Goal: Task Accomplishment & Management: Use online tool/utility

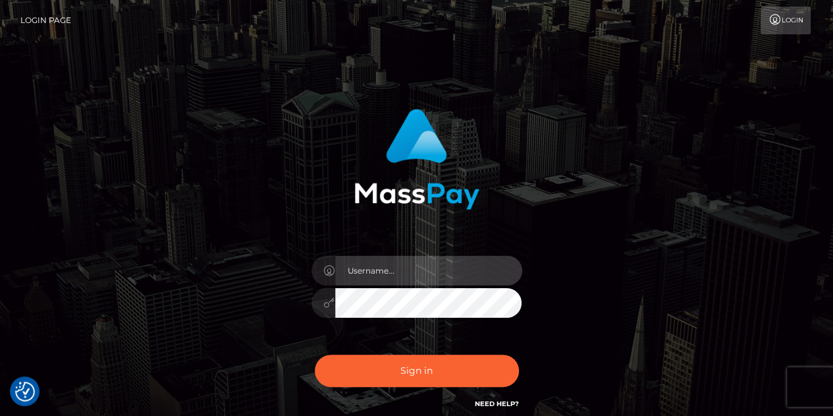
click at [383, 268] on input "text" at bounding box center [428, 271] width 187 height 30
type input "abigail.cope"
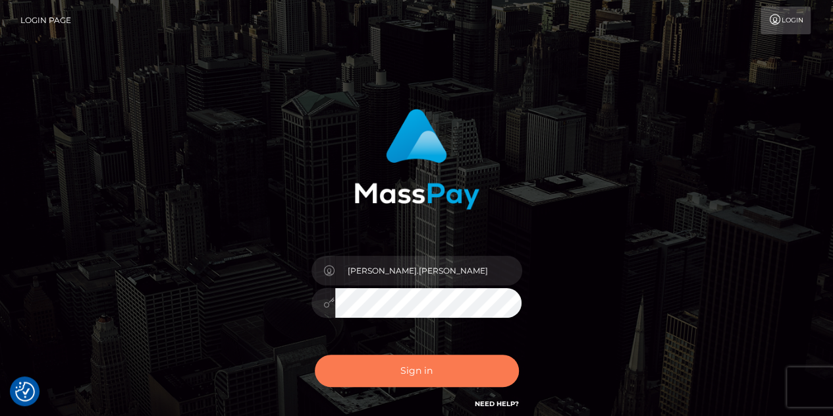
click at [414, 368] on button "Sign in" at bounding box center [417, 370] width 204 height 32
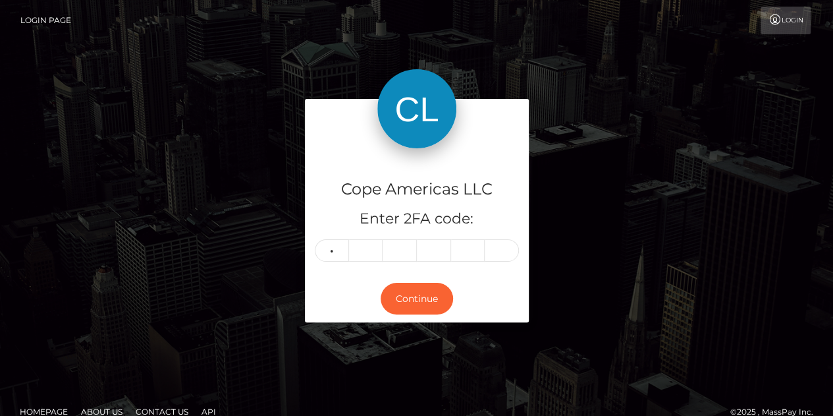
type input "6"
type input "5"
type input "1"
type input "0"
type input "2"
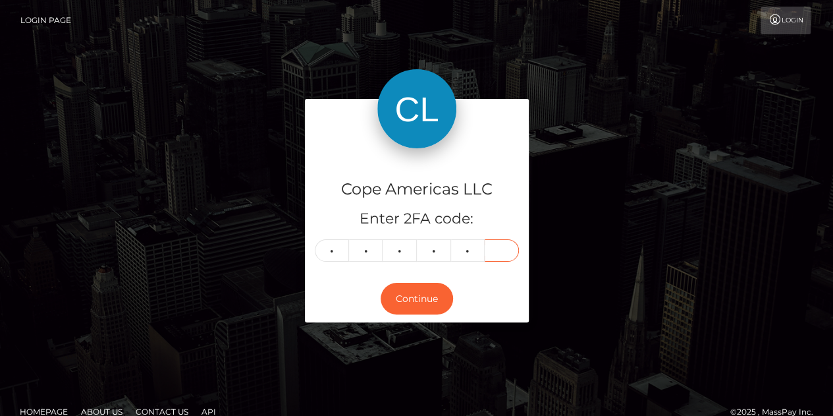
type input "9"
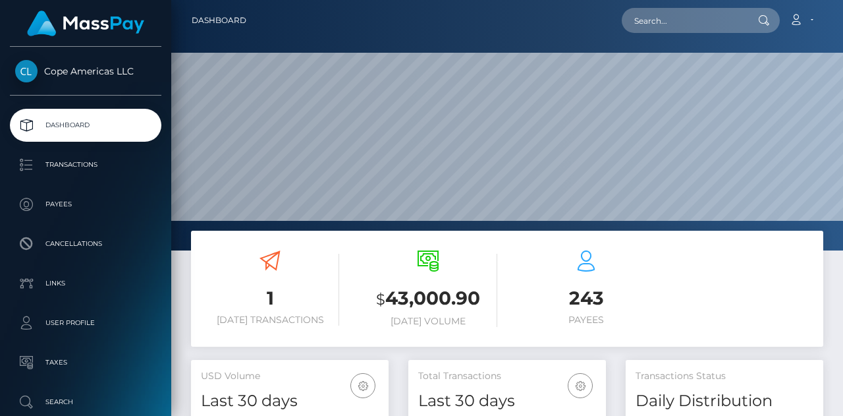
scroll to position [233, 198]
click at [704, 15] on input "text" at bounding box center [684, 20] width 124 height 25
paste input "45318"
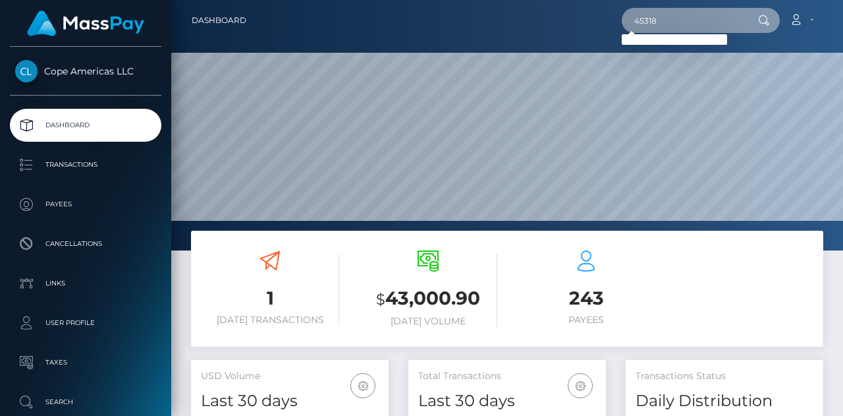
type input "45318"
